Goal: Find specific page/section: Find specific page/section

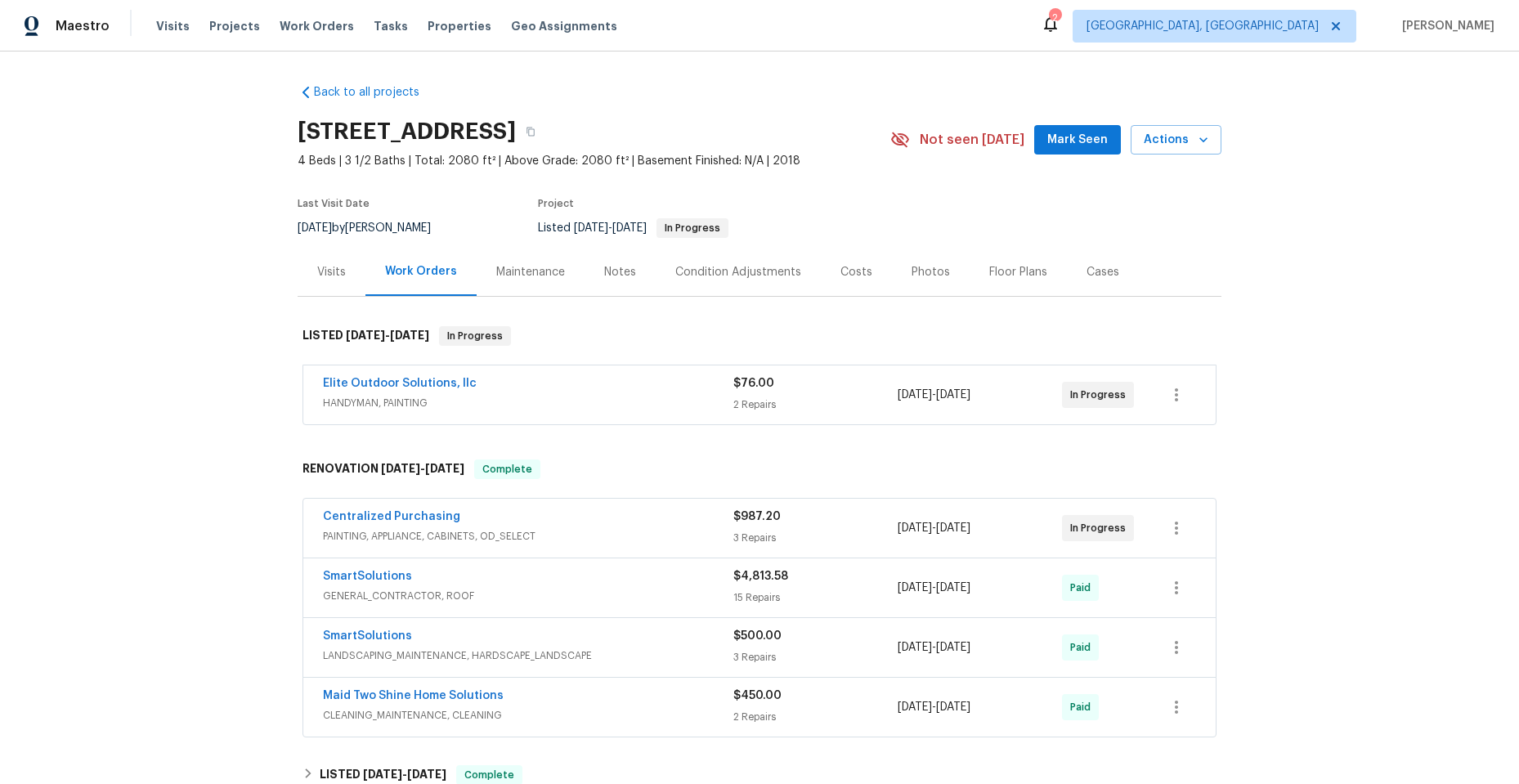
click at [593, 381] on div "Elite Outdoor Solutions, llc" at bounding box center [528, 385] width 410 height 20
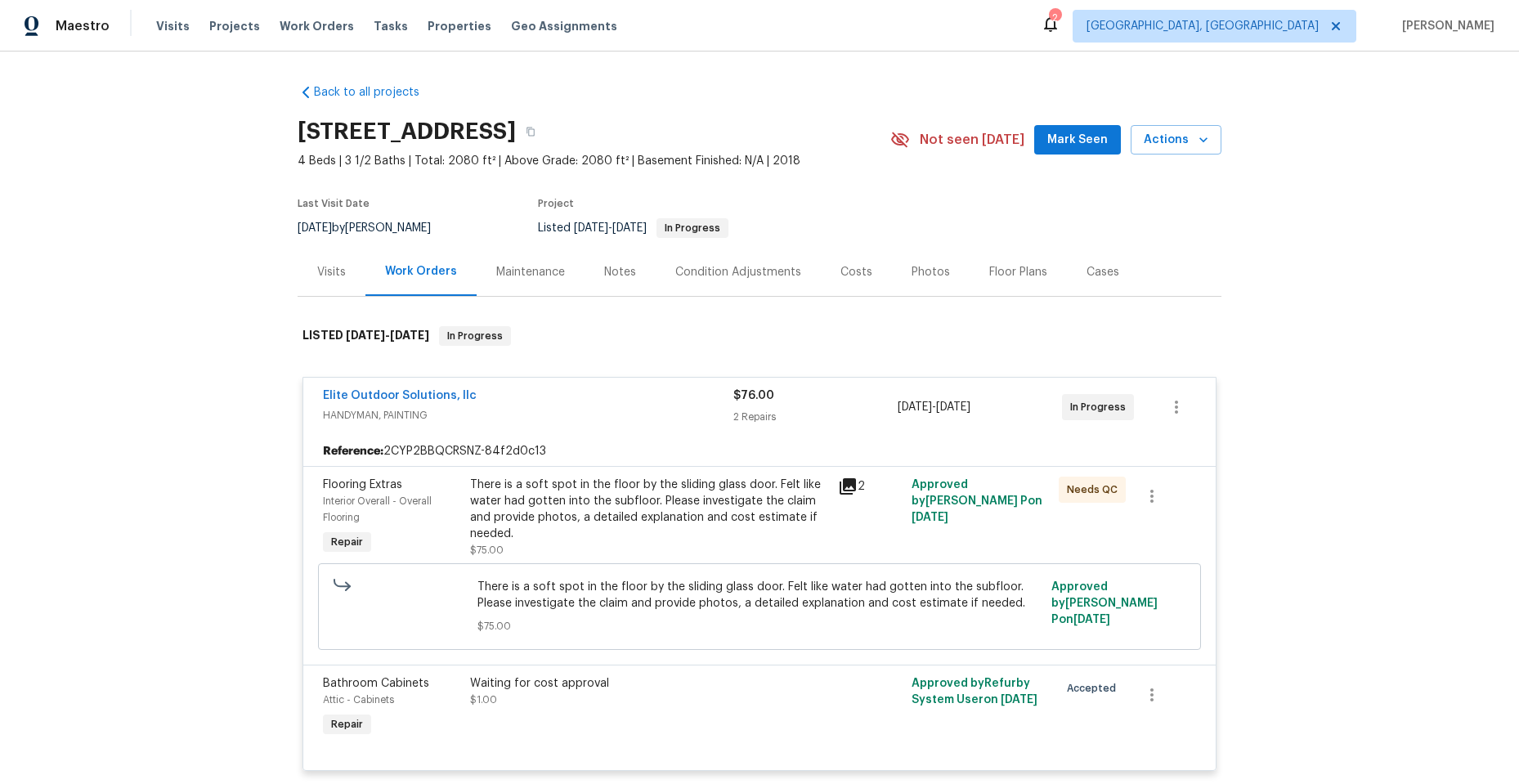
click at [847, 489] on icon at bounding box center [847, 486] width 20 height 20
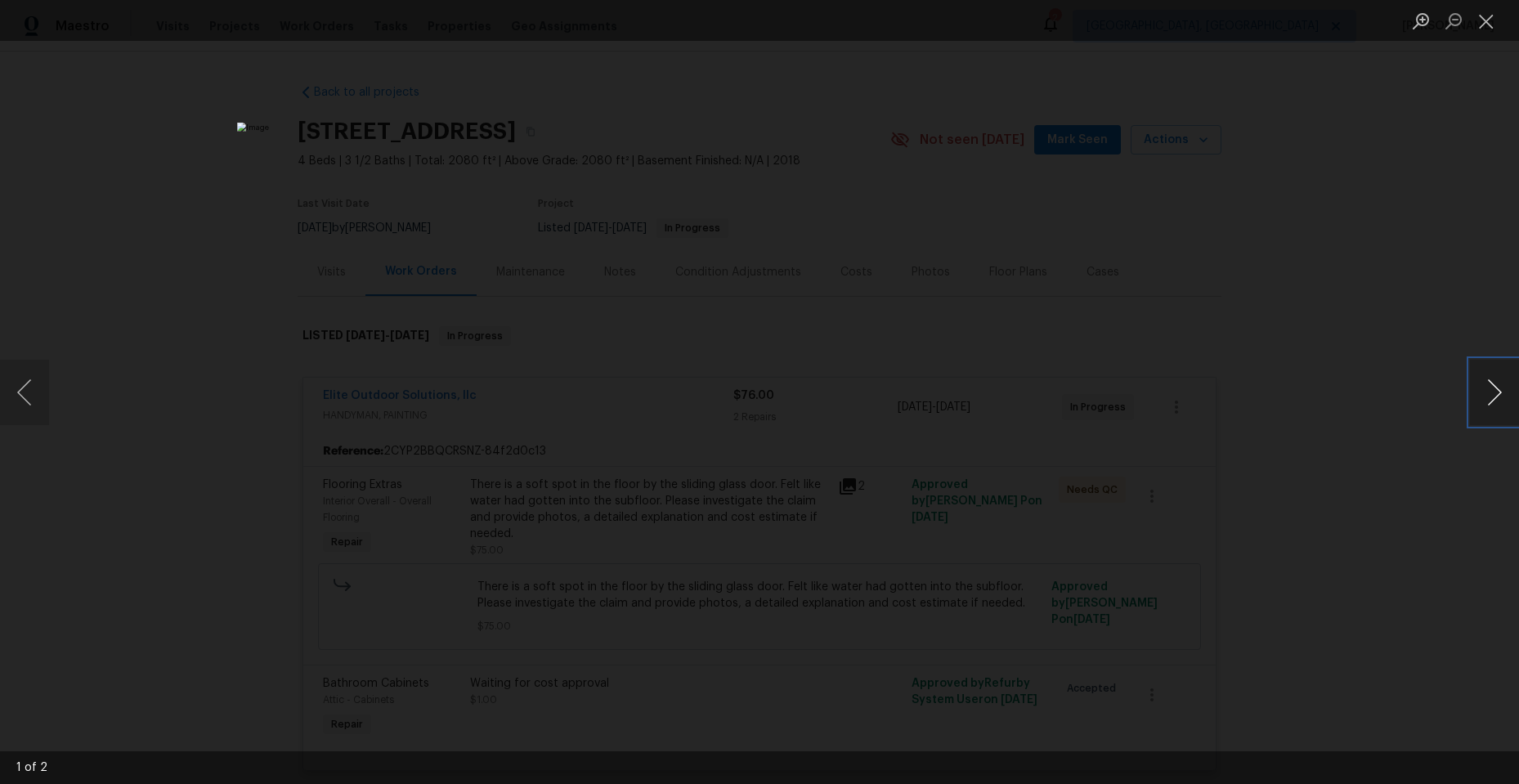
click at [1493, 392] on button "Next image" at bounding box center [1495, 393] width 49 height 66
click at [1484, 398] on button "Next image" at bounding box center [1495, 393] width 49 height 66
click at [1493, 408] on button "Next image" at bounding box center [1495, 393] width 49 height 66
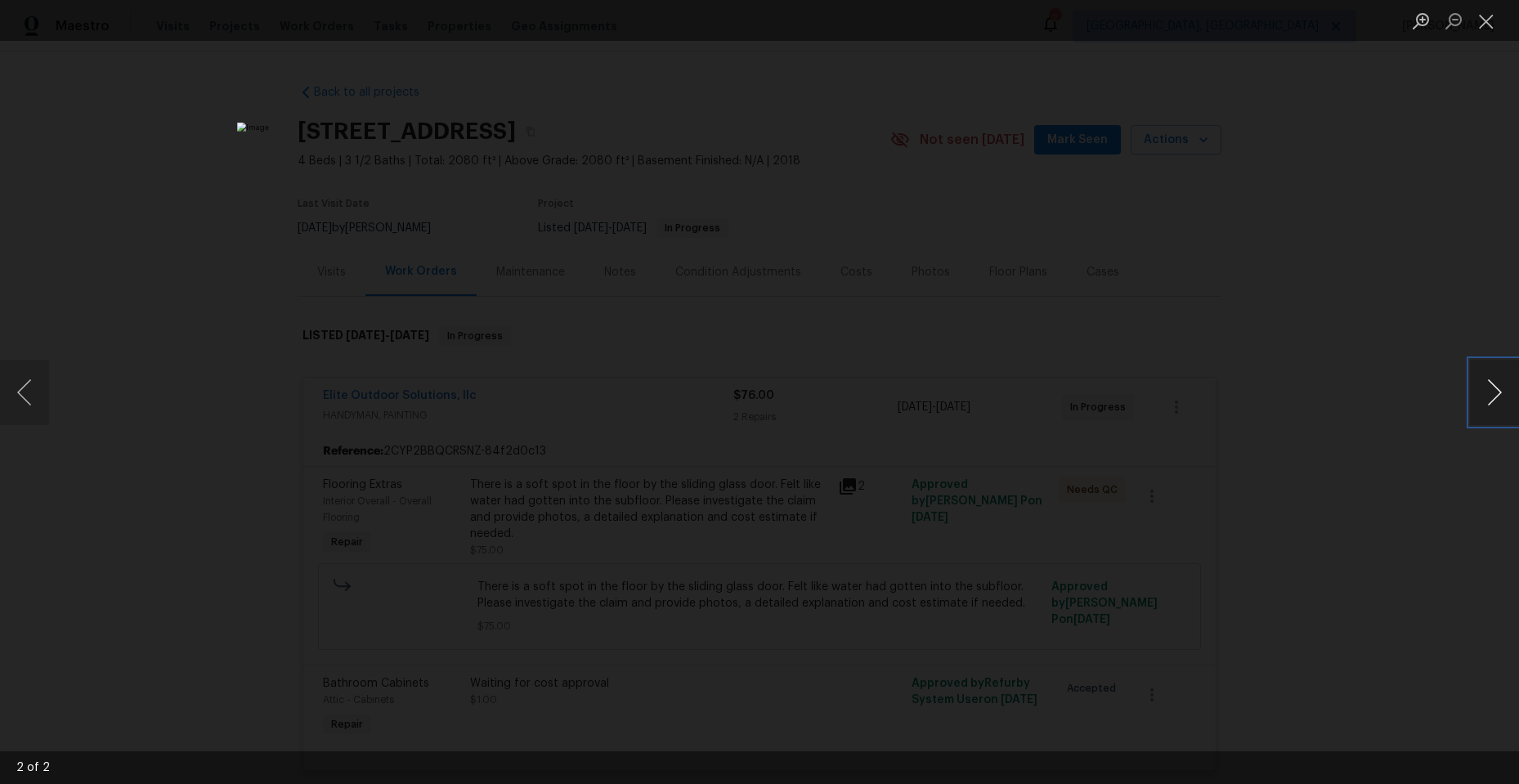
click at [1493, 408] on button "Next image" at bounding box center [1495, 393] width 49 height 66
click at [1489, 23] on button "Close lightbox" at bounding box center [1487, 21] width 33 height 29
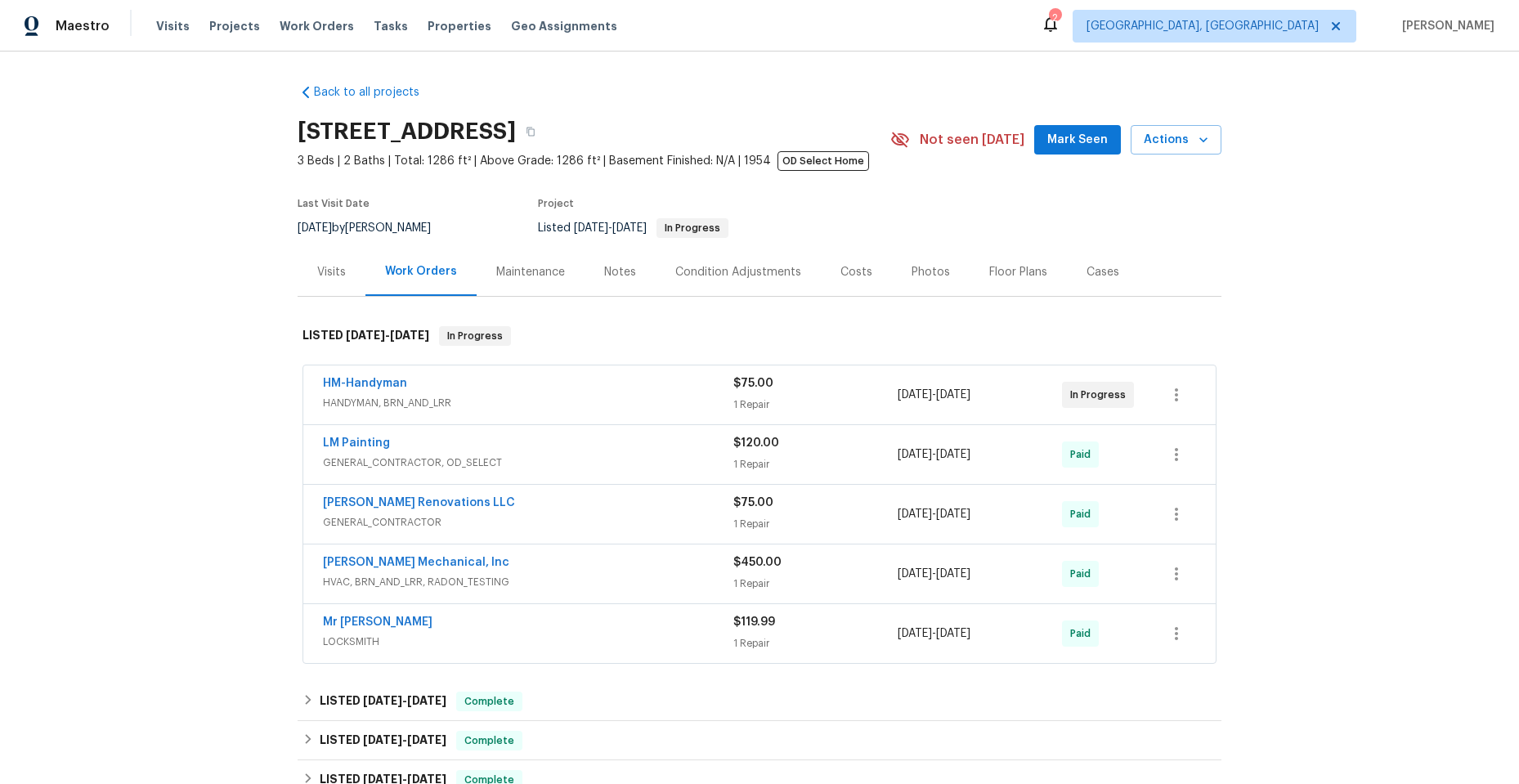
click at [531, 387] on div "HM-Handyman" at bounding box center [528, 385] width 410 height 20
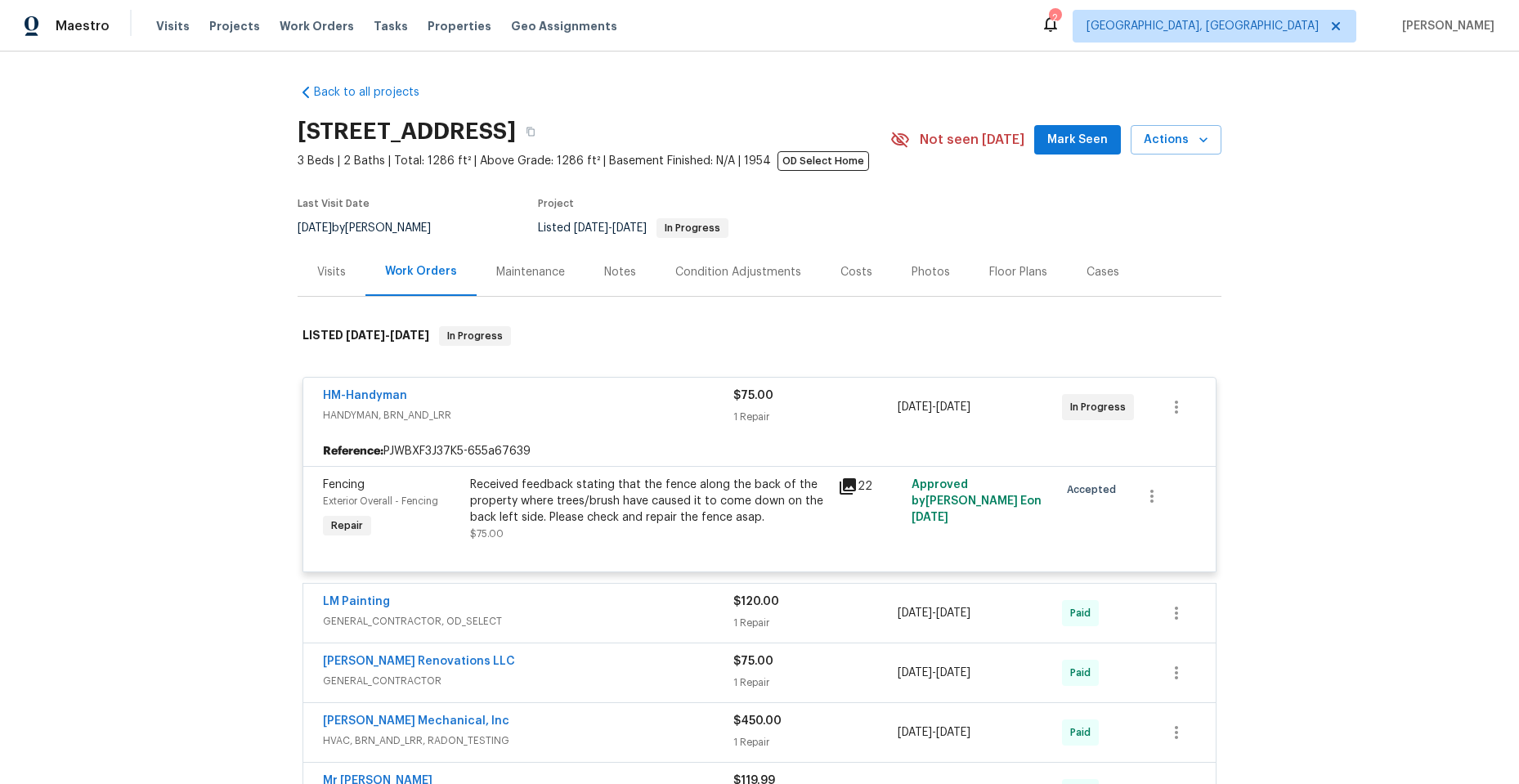
click at [841, 481] on icon at bounding box center [847, 486] width 16 height 16
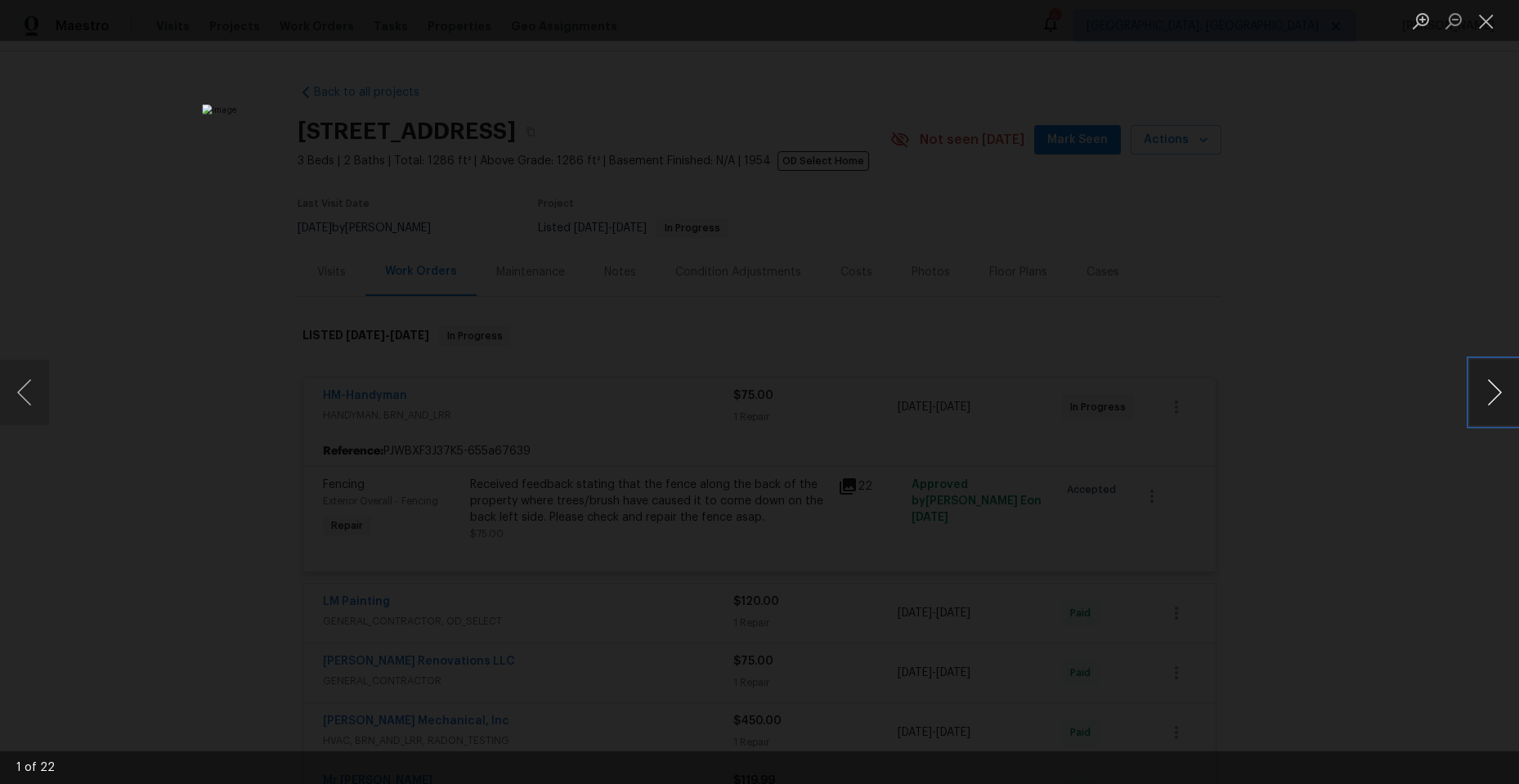
click at [1497, 387] on button "Next image" at bounding box center [1495, 393] width 49 height 66
click at [1488, 388] on button "Next image" at bounding box center [1495, 393] width 49 height 66
click at [1486, 388] on button "Next image" at bounding box center [1495, 393] width 49 height 66
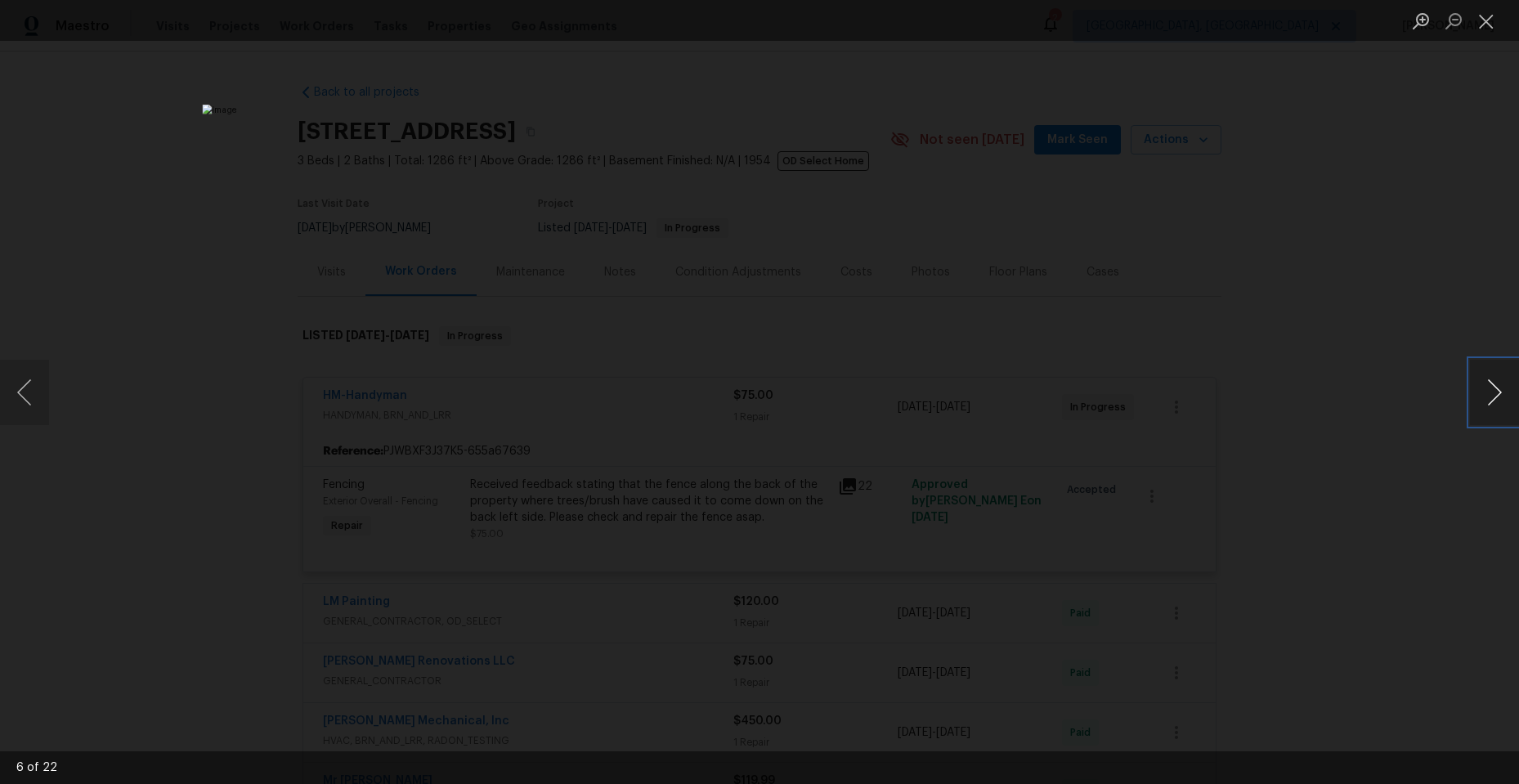
click at [1484, 388] on button "Next image" at bounding box center [1495, 393] width 49 height 66
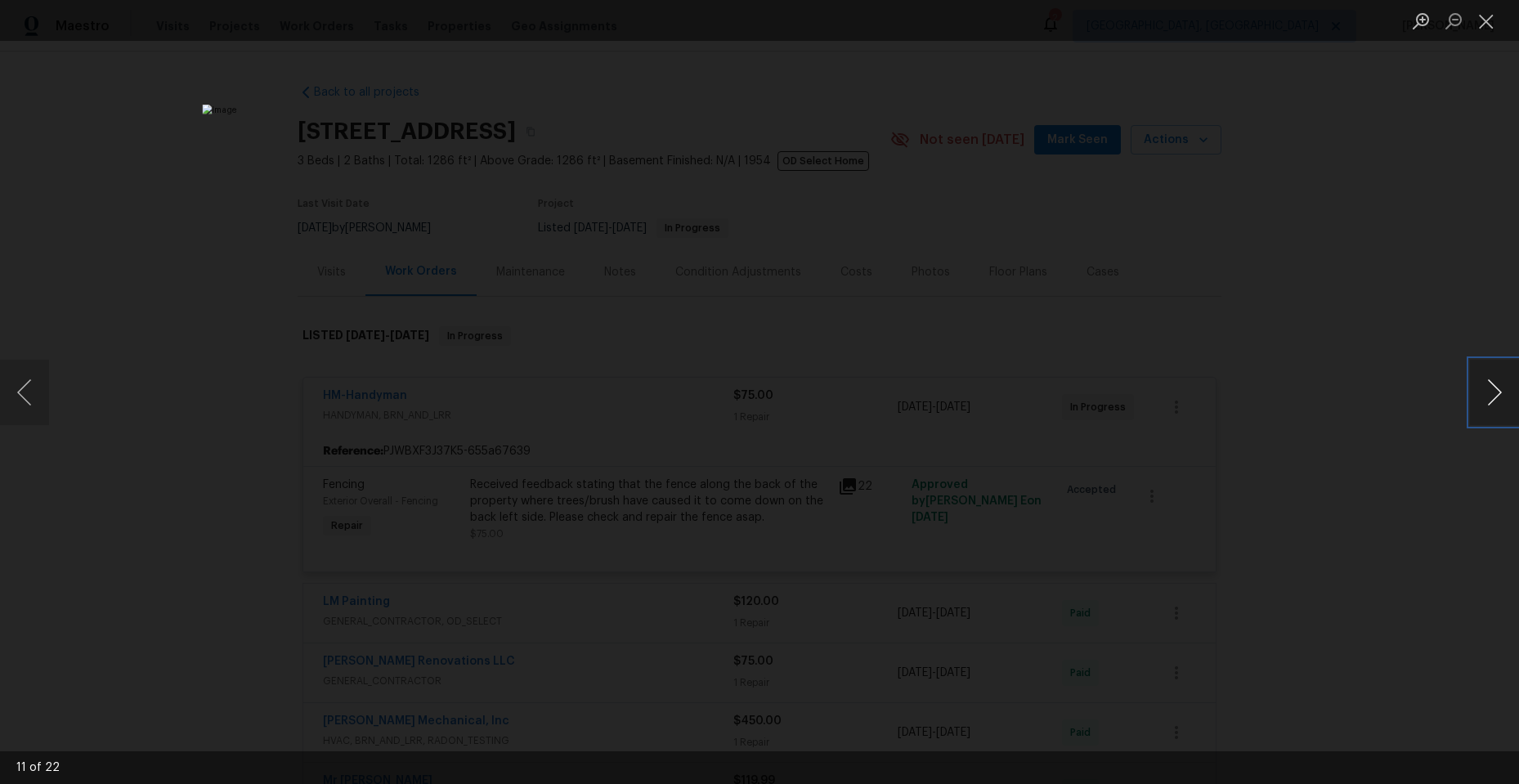
click at [1484, 388] on button "Next image" at bounding box center [1495, 393] width 49 height 66
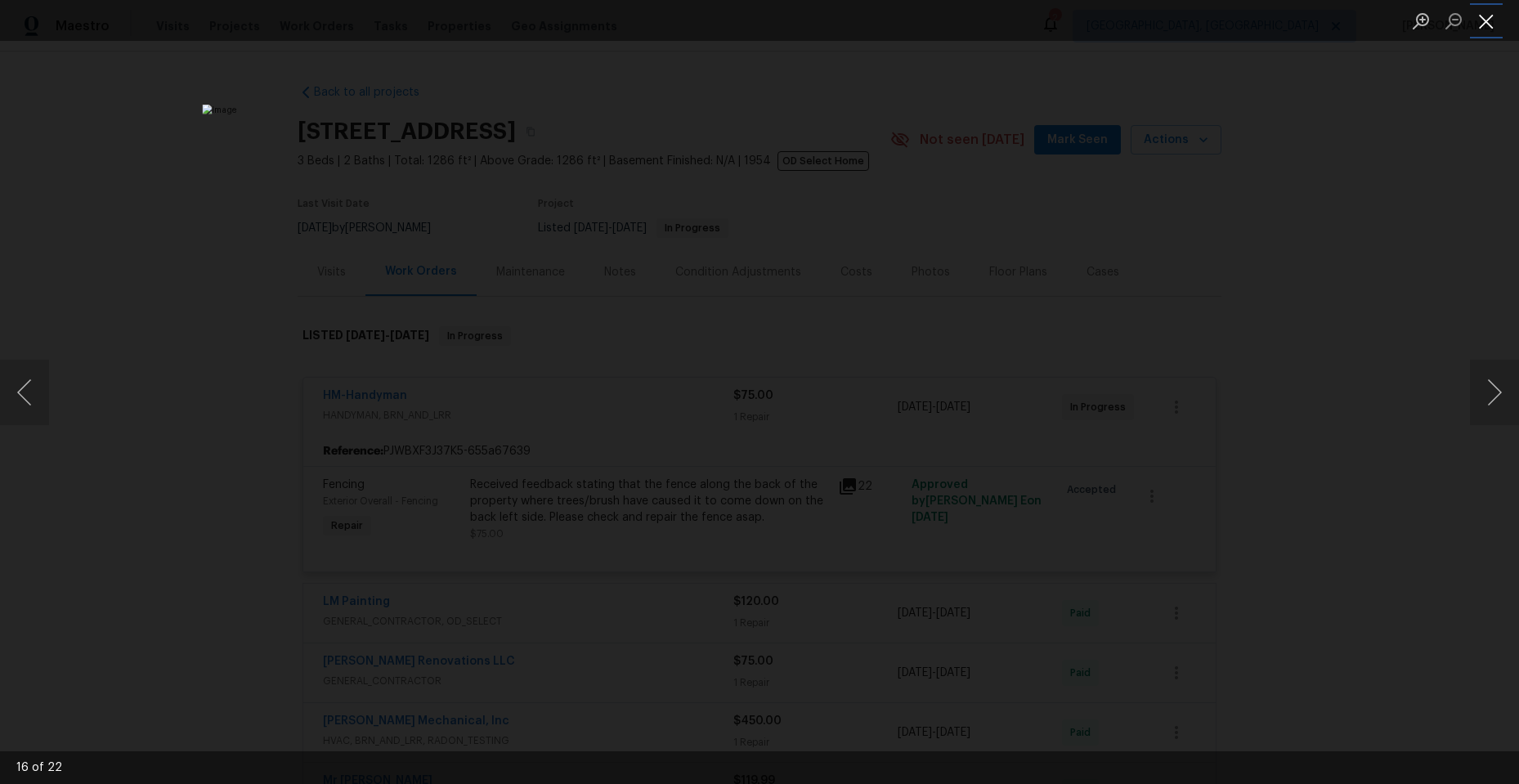
click at [1486, 24] on button "Close lightbox" at bounding box center [1487, 21] width 33 height 29
